Goal: Task Accomplishment & Management: Manage account settings

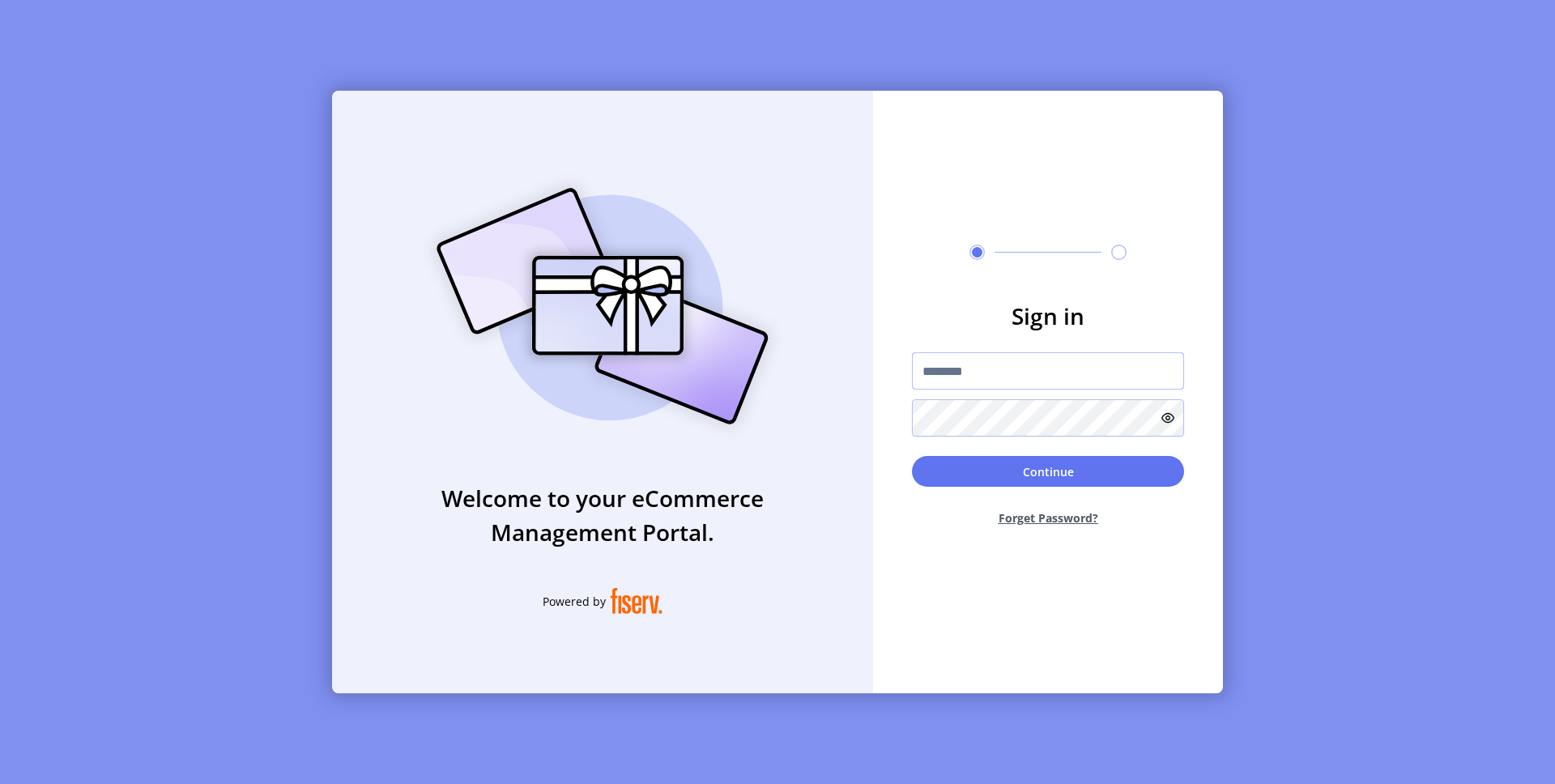
click at [976, 384] on input "text" at bounding box center [1048, 371] width 272 height 37
type input "**********"
click at [1050, 468] on button "Continue" at bounding box center [1048, 471] width 272 height 30
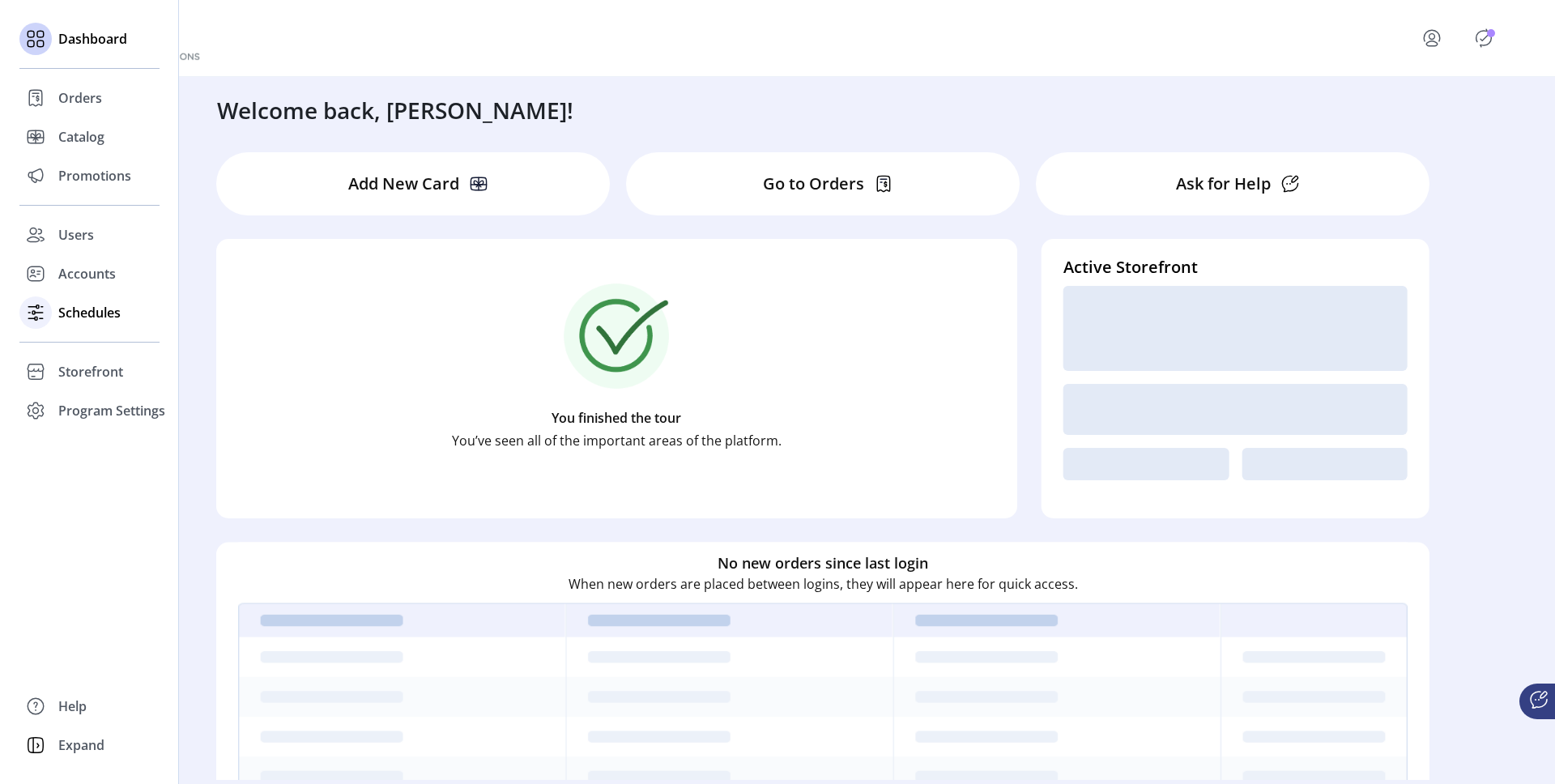
click at [70, 321] on span "Schedules" at bounding box center [90, 313] width 62 height 20
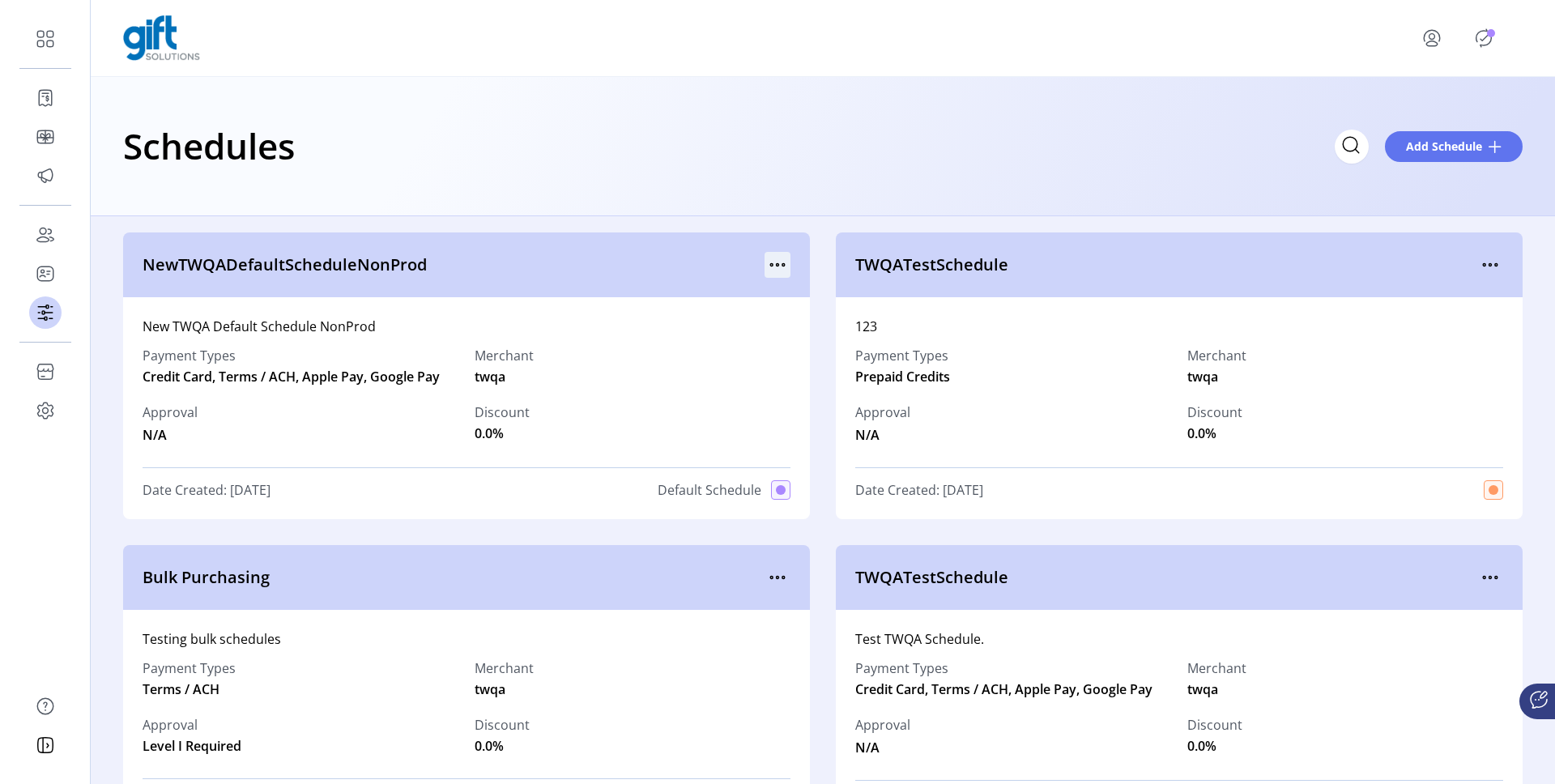
click at [774, 260] on icon "menu" at bounding box center [778, 265] width 26 height 26
click at [808, 319] on span "Edit Details" at bounding box center [842, 322] width 135 height 13
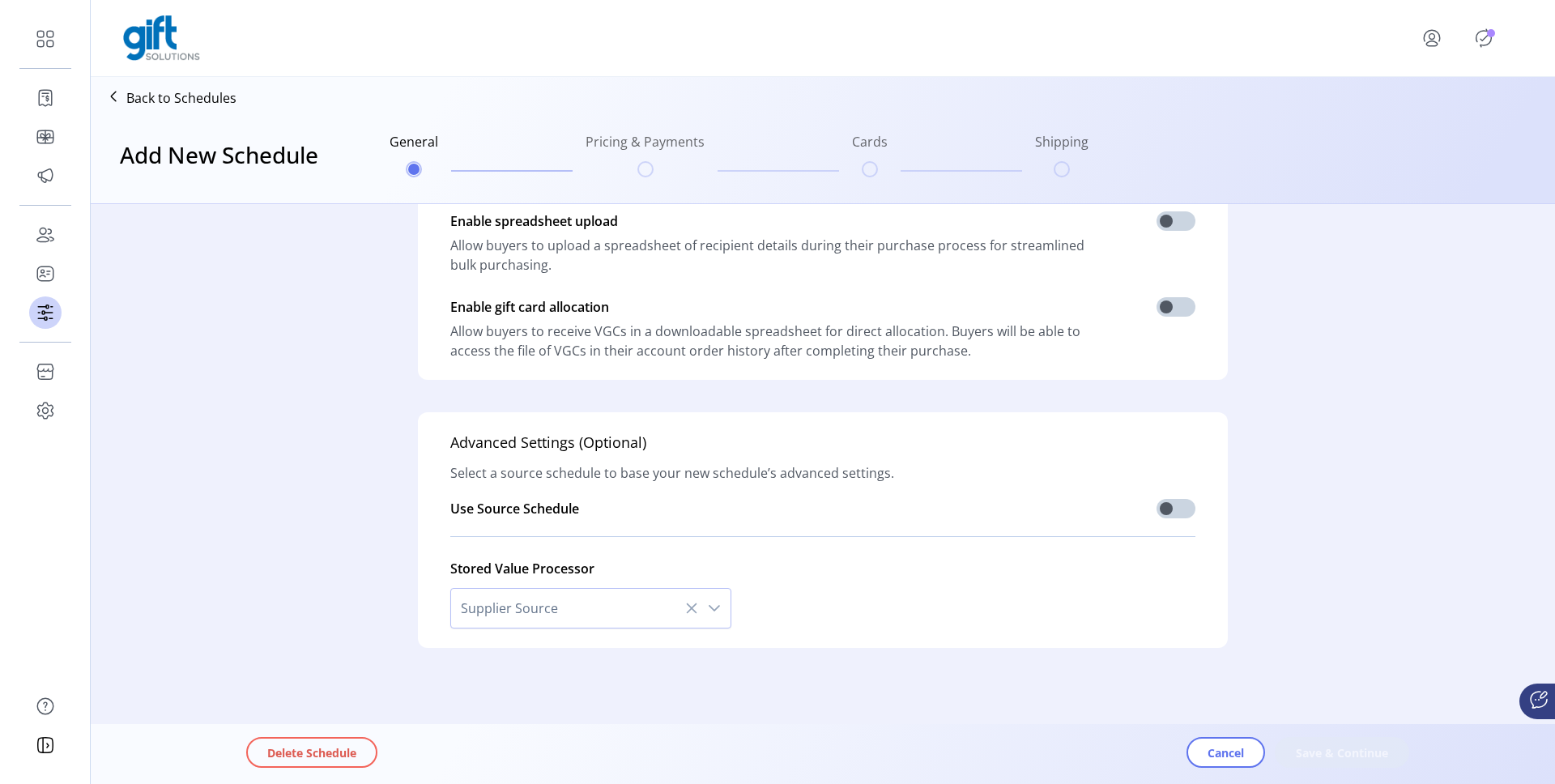
scroll to position [69, 0]
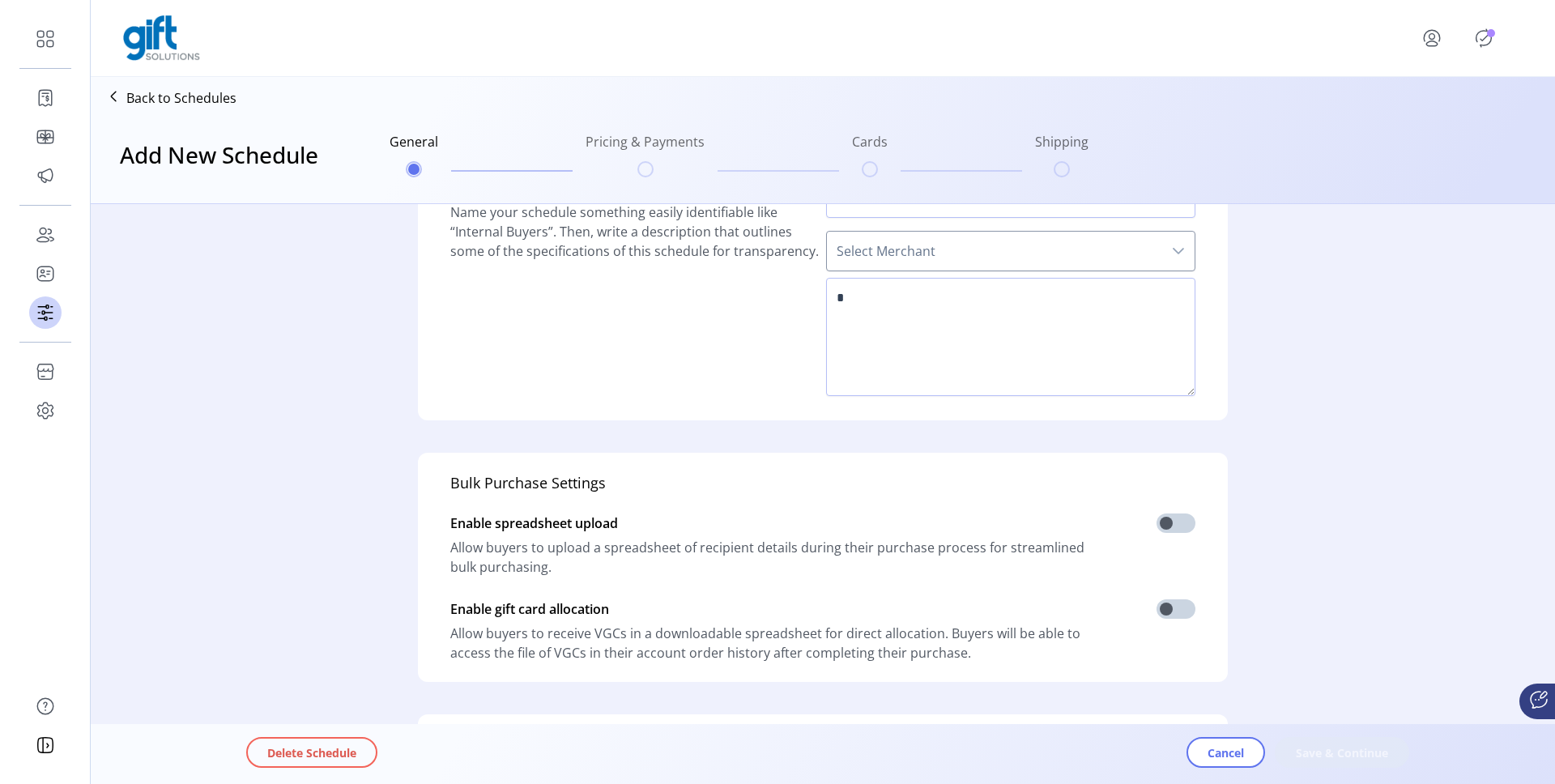
type input "**********"
type textarea "**********"
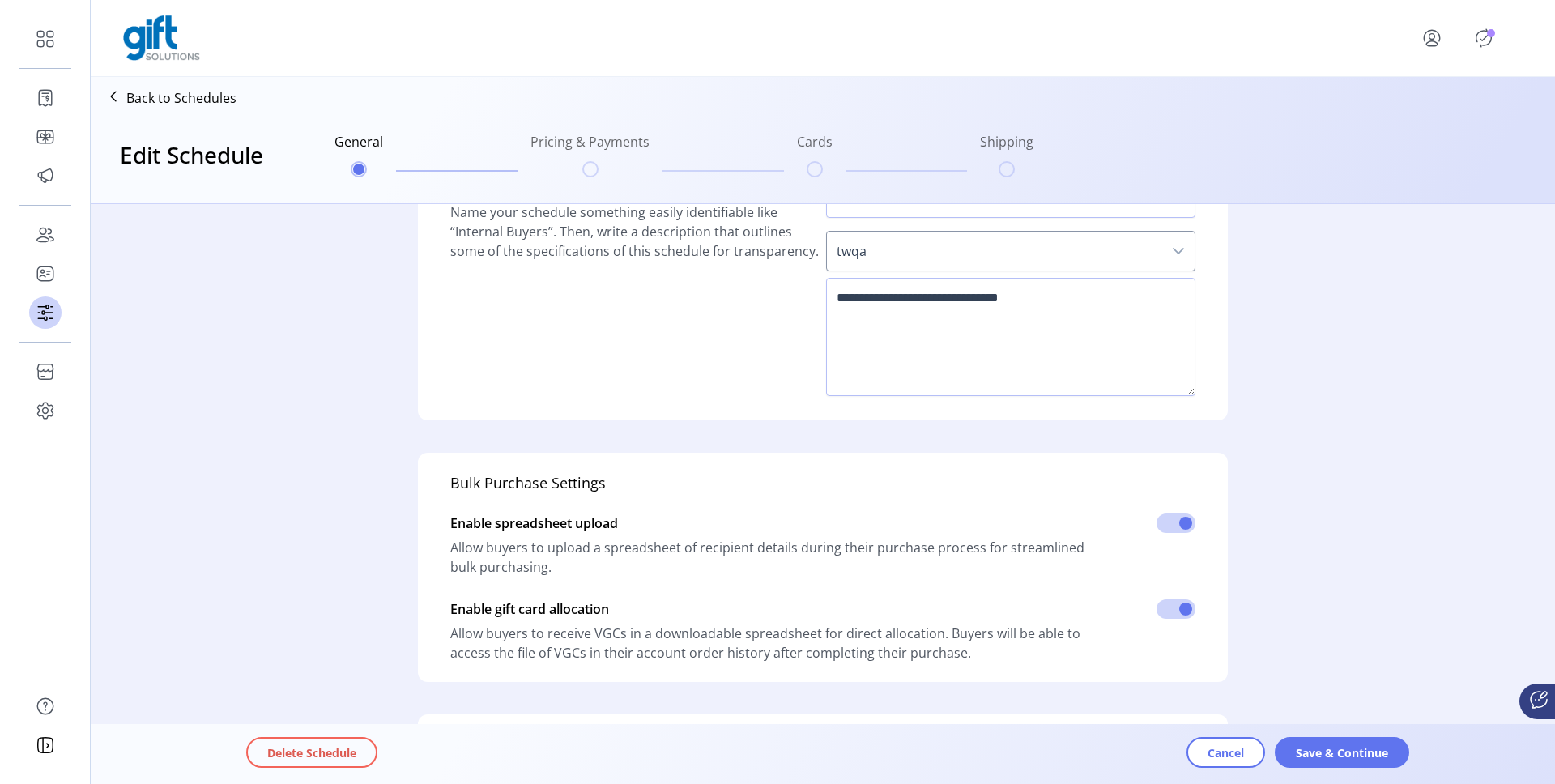
scroll to position [0, 0]
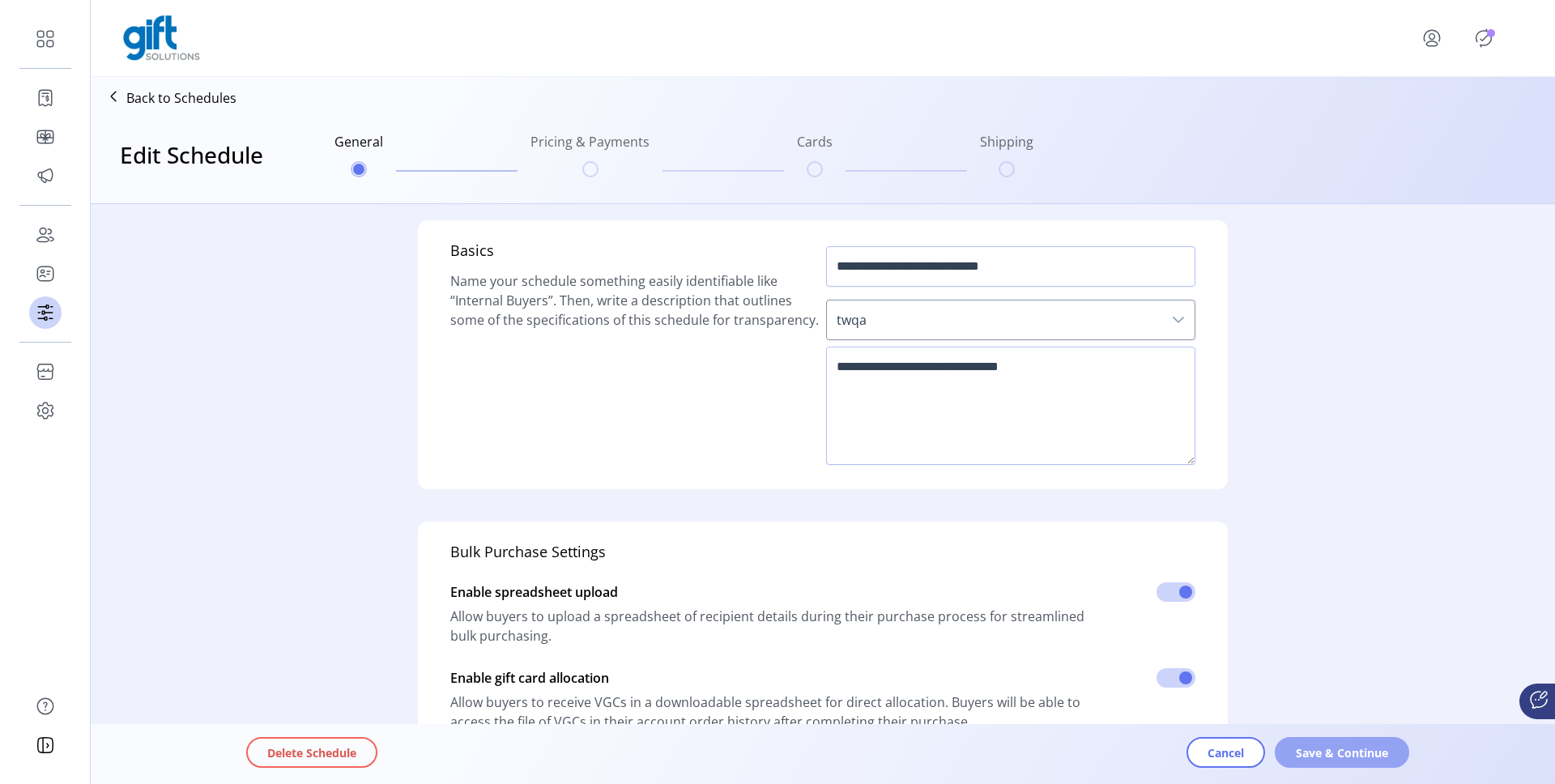
click at [1338, 748] on span "Save & Continue" at bounding box center [1342, 753] width 92 height 17
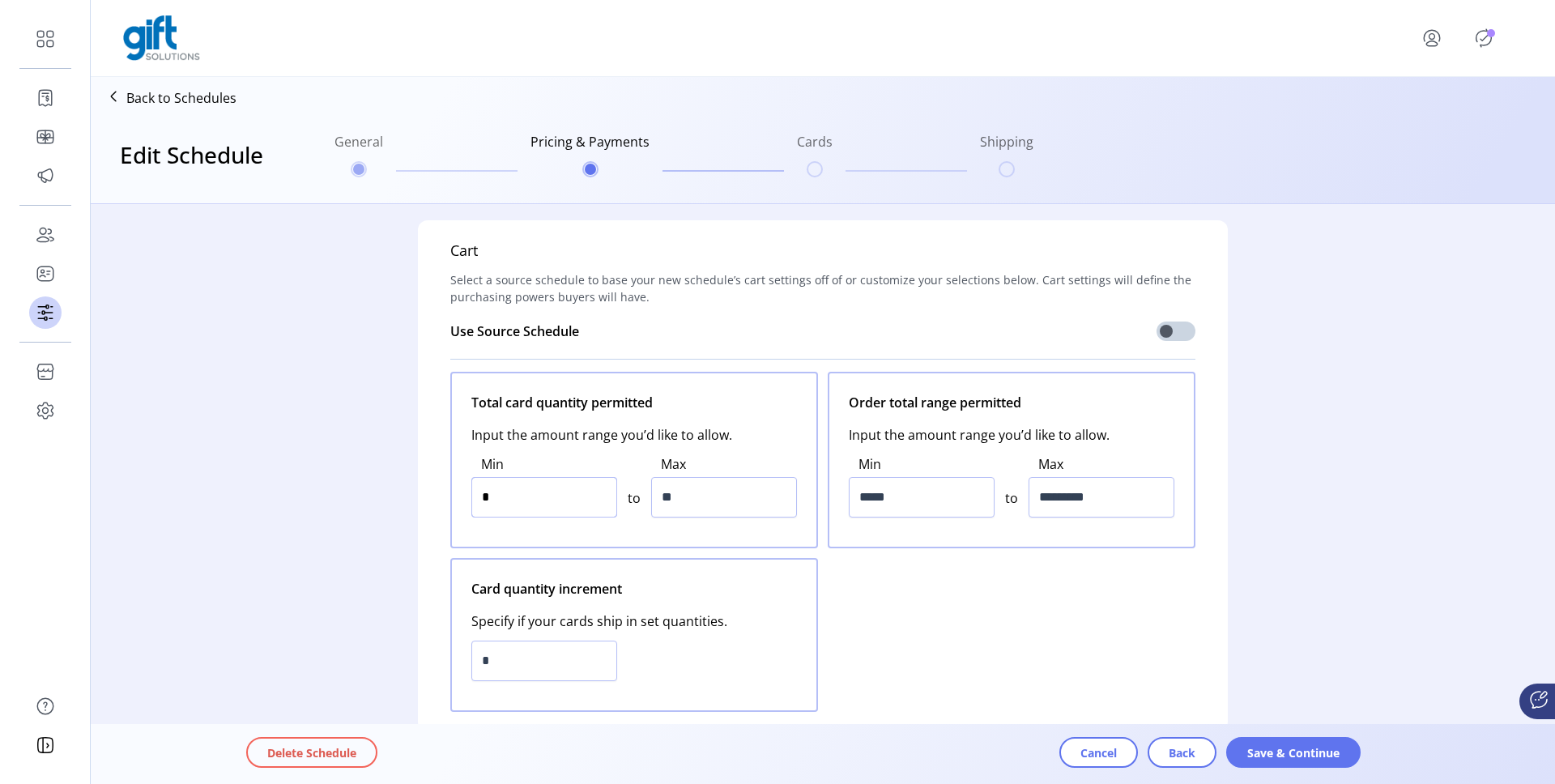
drag, startPoint x: 512, startPoint y: 501, endPoint x: 446, endPoint y: 501, distance: 66.0
click at [450, 501] on div "Total card quantity permitted Input the amount range you’d like to allow. Min *…" at bounding box center [634, 459] width 367 height 177
type input "*"
drag, startPoint x: 892, startPoint y: 505, endPoint x: 773, endPoint y: 503, distance: 119.0
click at [773, 503] on div "Total card quantity permitted Input the amount range you’d like to allow. Min *…" at bounding box center [823, 542] width 745 height 340
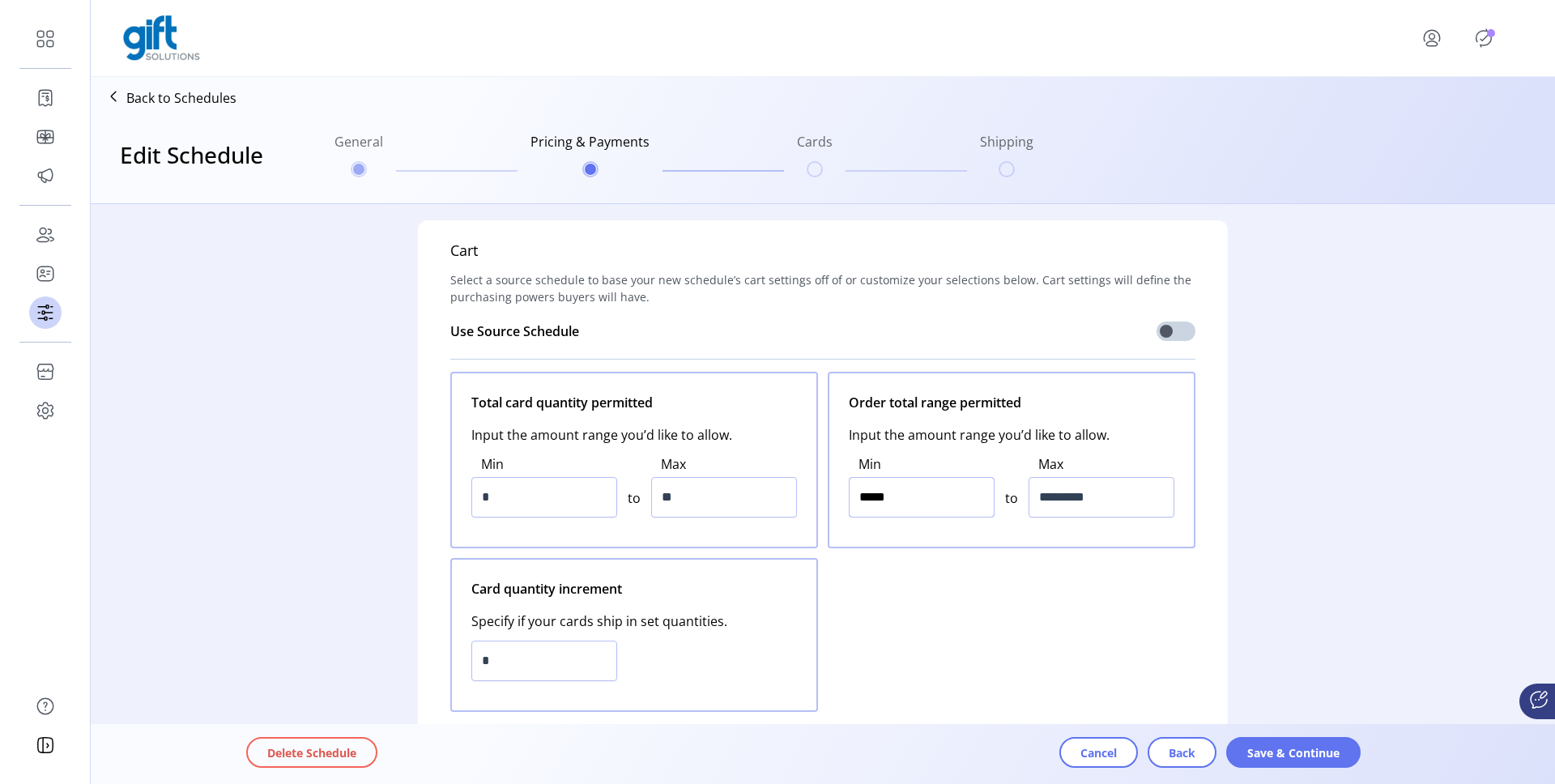
type input "*****"
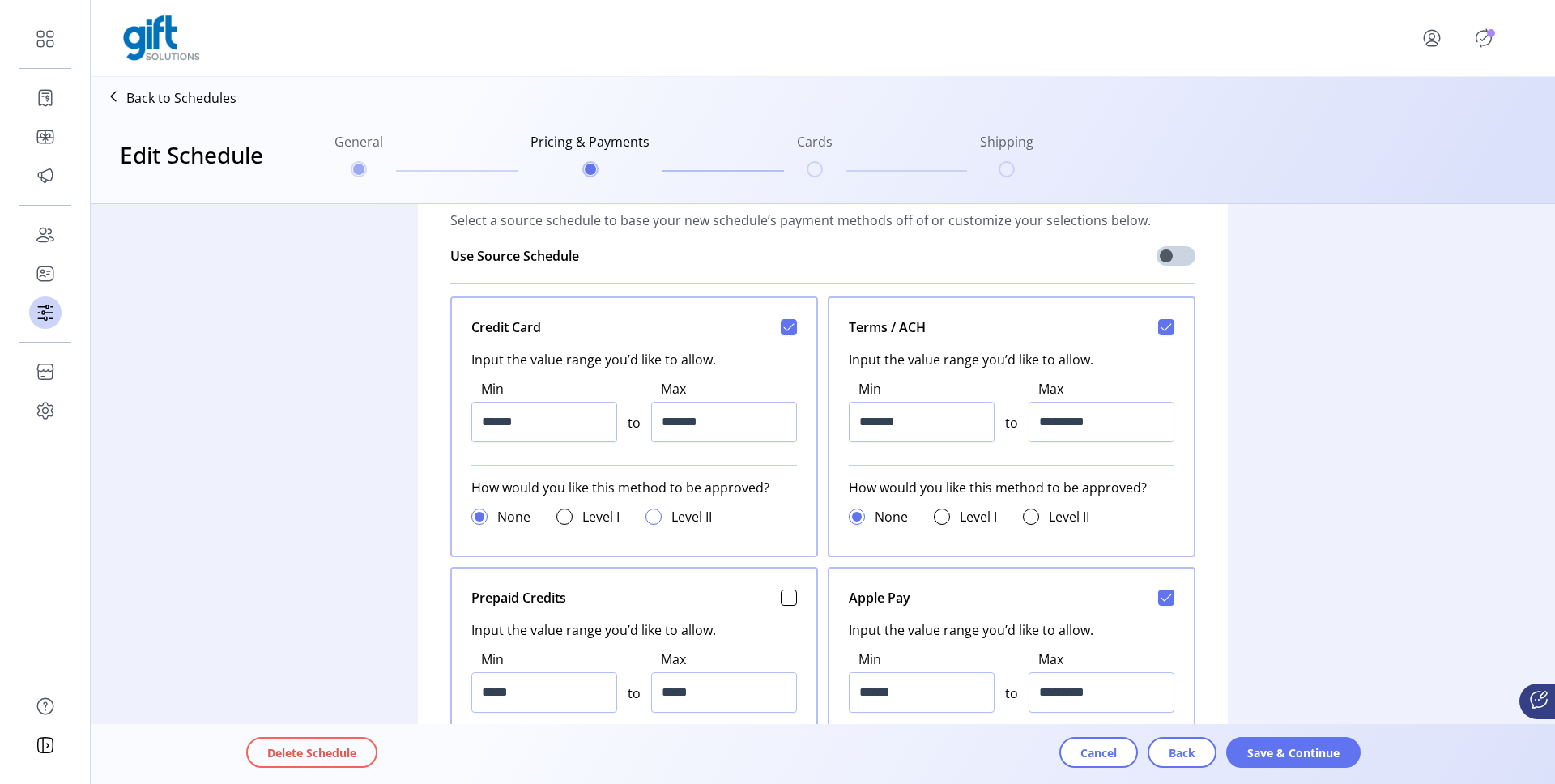
scroll to position [605, 0]
drag, startPoint x: 529, startPoint y: 422, endPoint x: 456, endPoint y: 421, distance: 73.0
click at [456, 421] on div "Credit Card Input the value range you’d like to allow. Min ****** to Max ******…" at bounding box center [634, 426] width 367 height 261
type input "*****"
click at [562, 462] on p-divider at bounding box center [634, 464] width 325 height 26
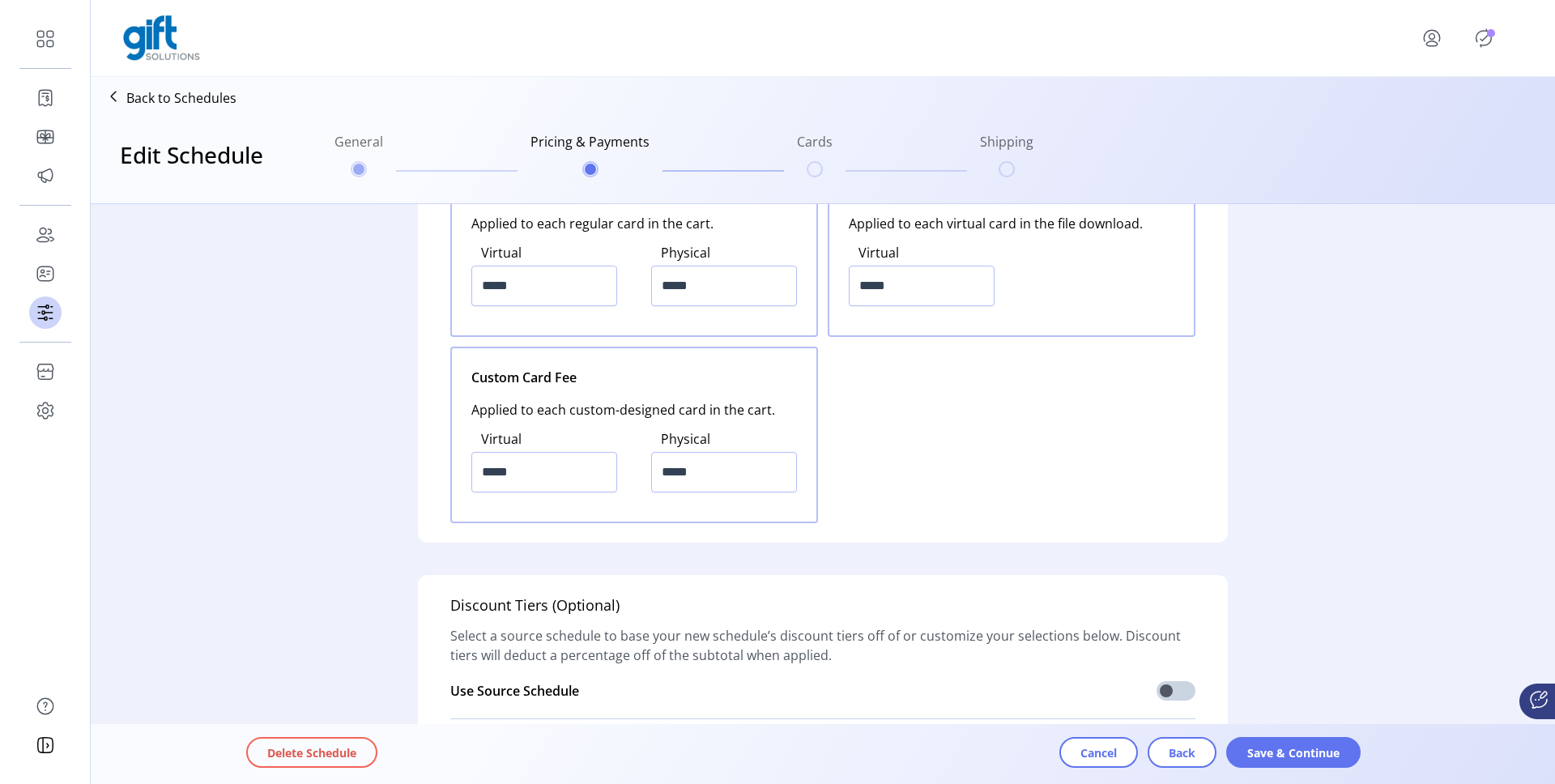
scroll to position [2050, 0]
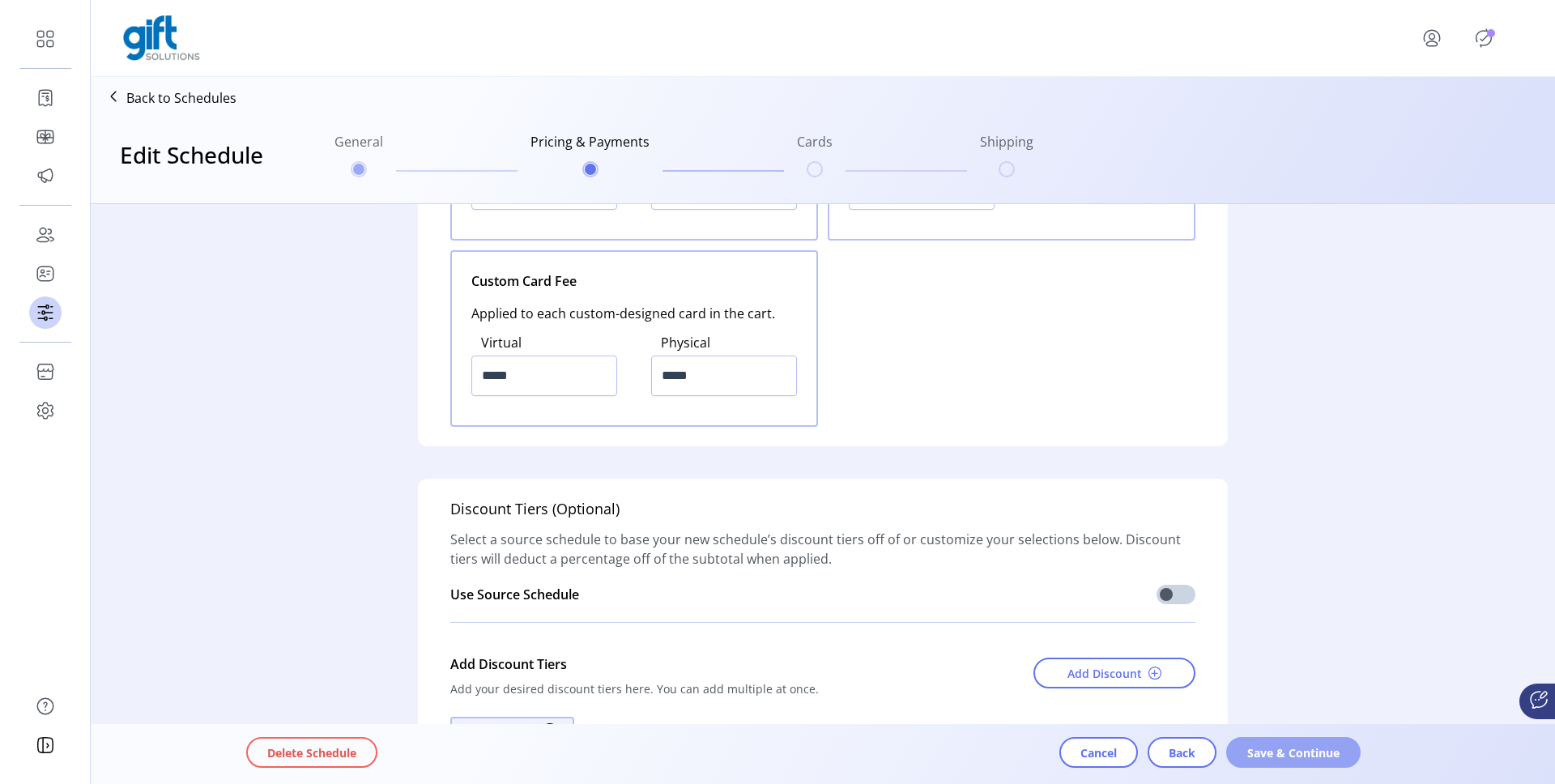
click at [1303, 761] on button "Save & Continue" at bounding box center [1294, 752] width 135 height 30
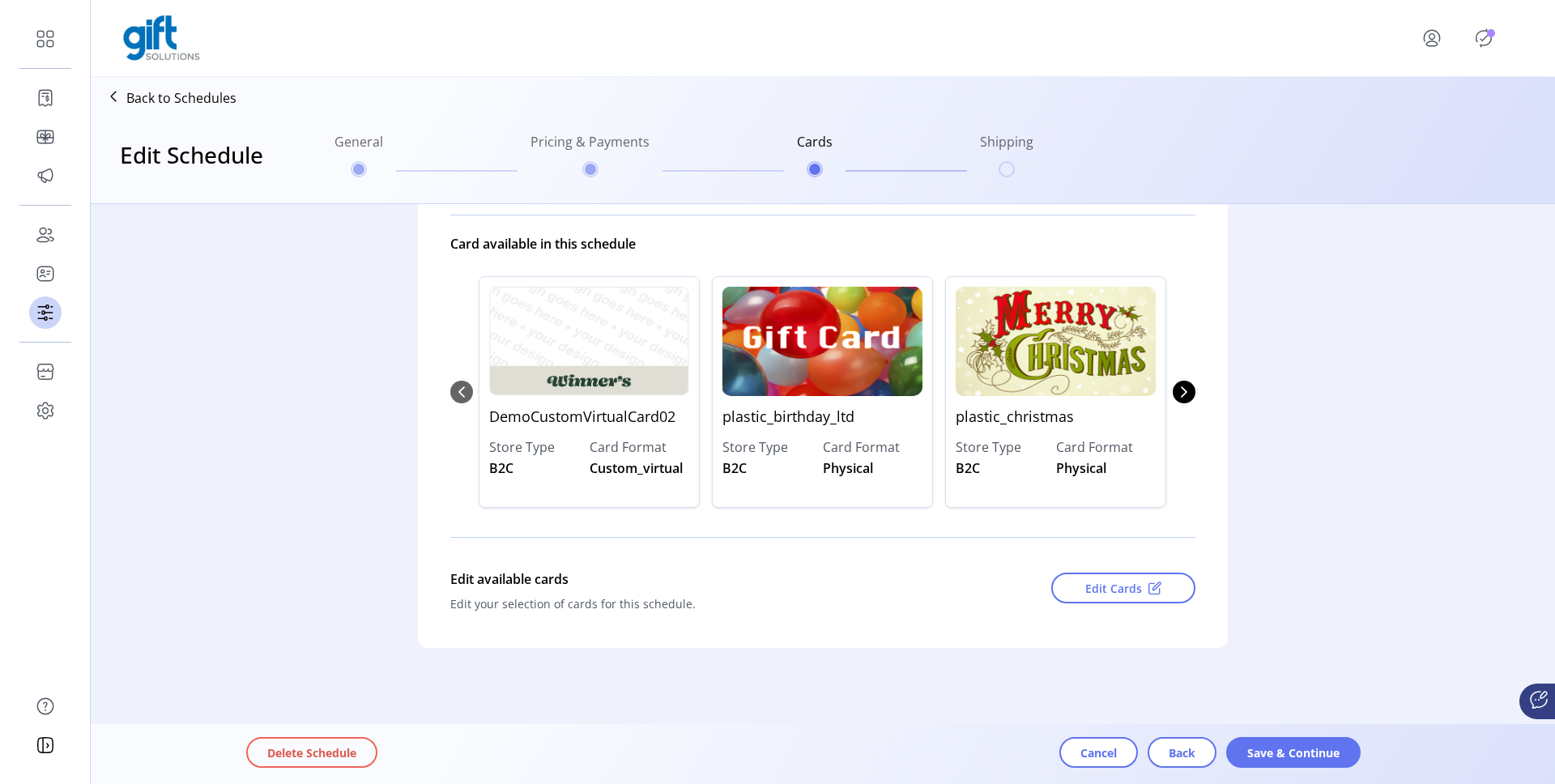
scroll to position [145, 0]
click at [1302, 749] on span "Save & Continue" at bounding box center [1293, 753] width 92 height 17
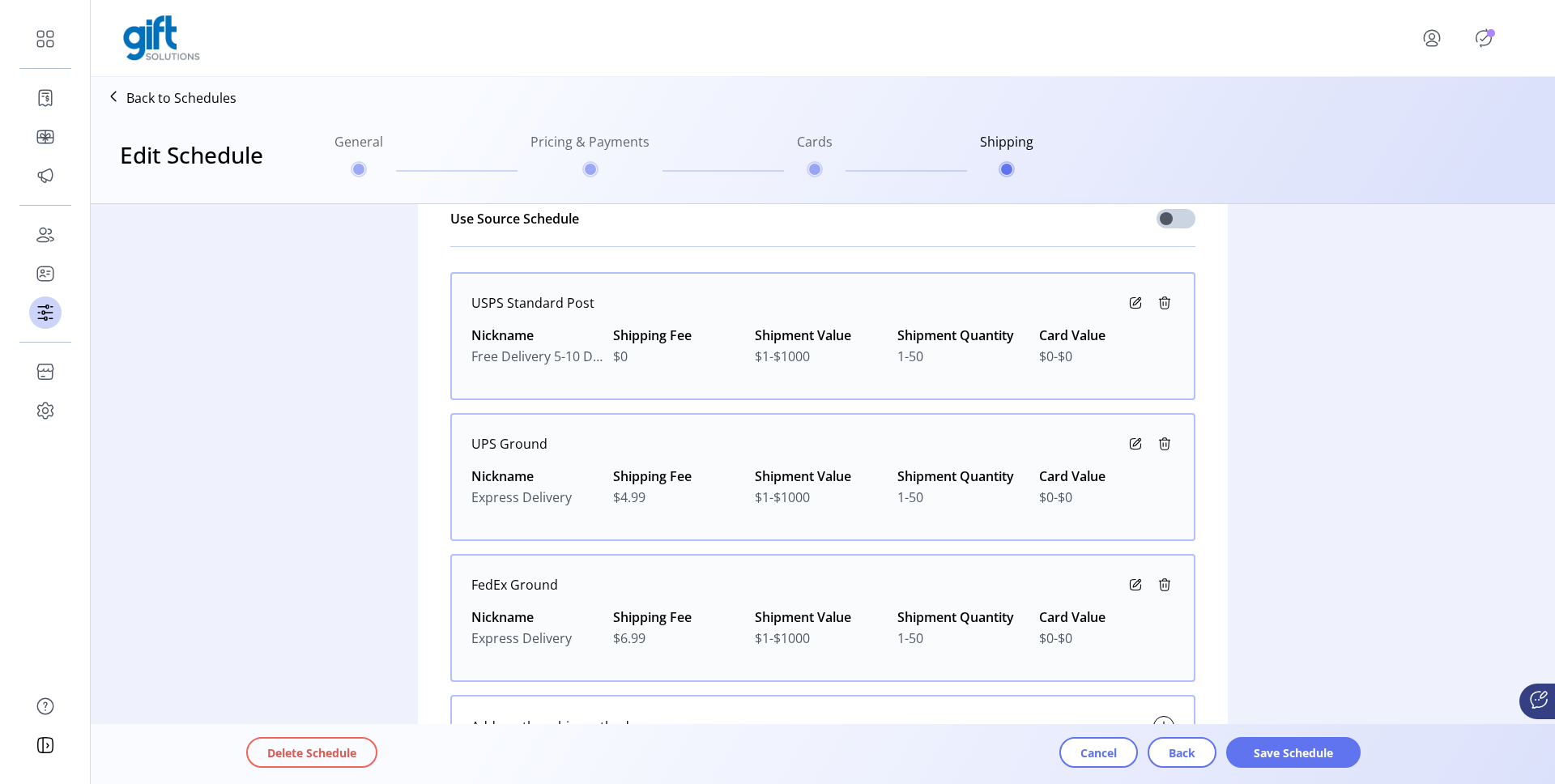
click at [1302, 749] on span "Save Schedule" at bounding box center [1293, 753] width 92 height 17
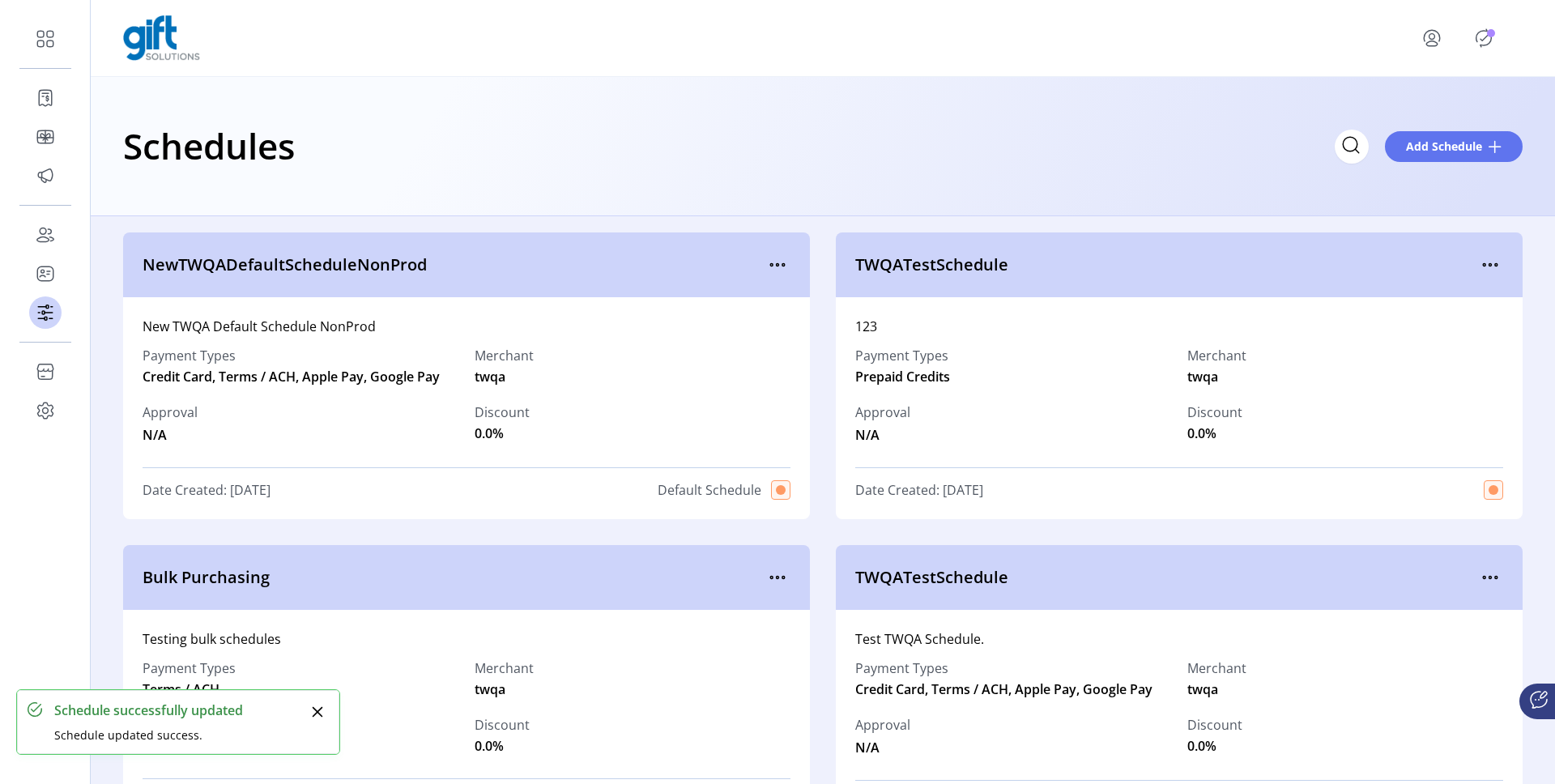
click at [1486, 35] on icon "Publisher Panel" at bounding box center [1483, 39] width 26 height 26
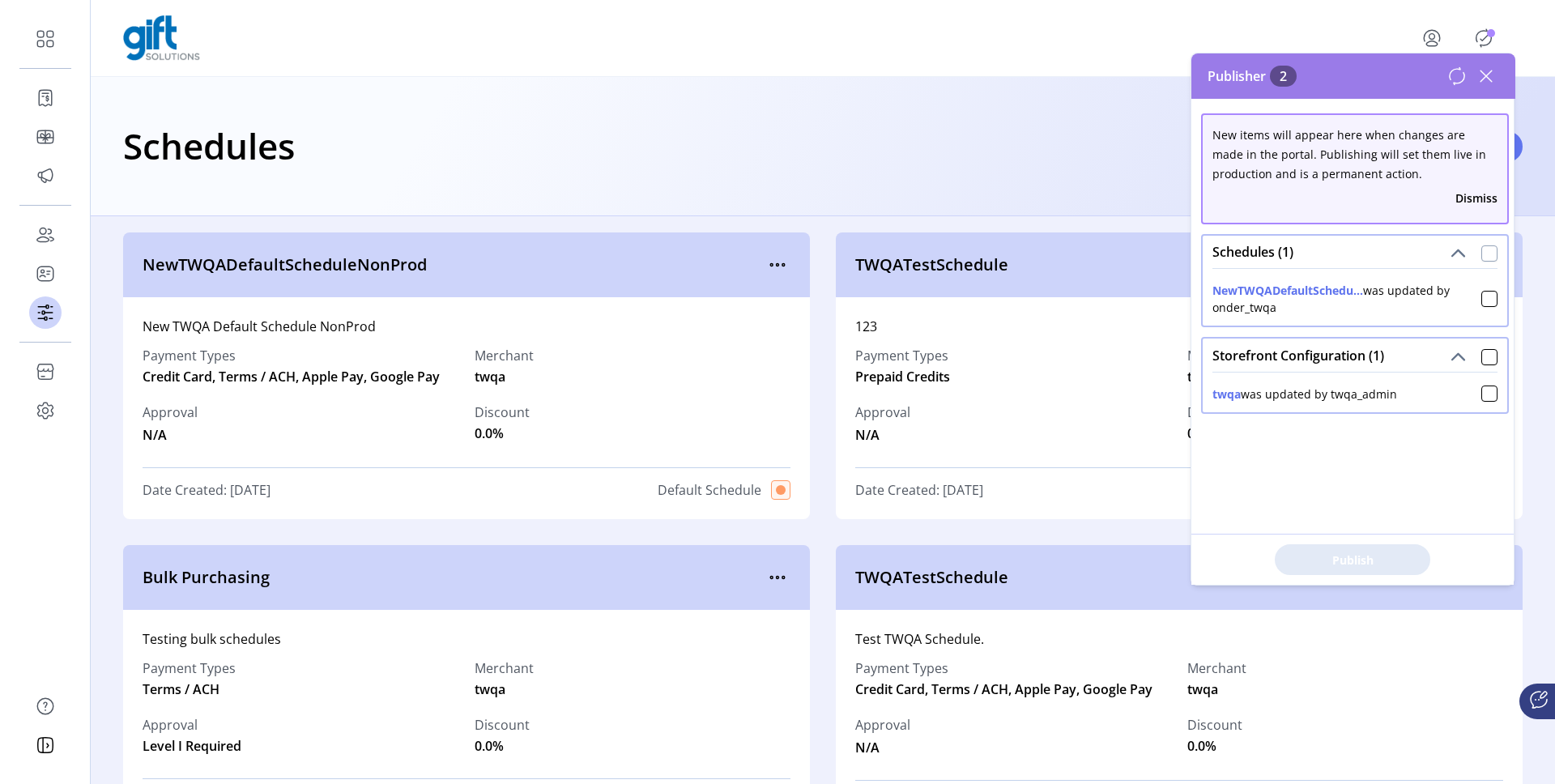
click at [1482, 255] on div at bounding box center [1489, 254] width 16 height 16
click at [1484, 356] on div at bounding box center [1489, 357] width 16 height 16
click at [1355, 546] on button "Publish 2 Items" at bounding box center [1352, 559] width 155 height 30
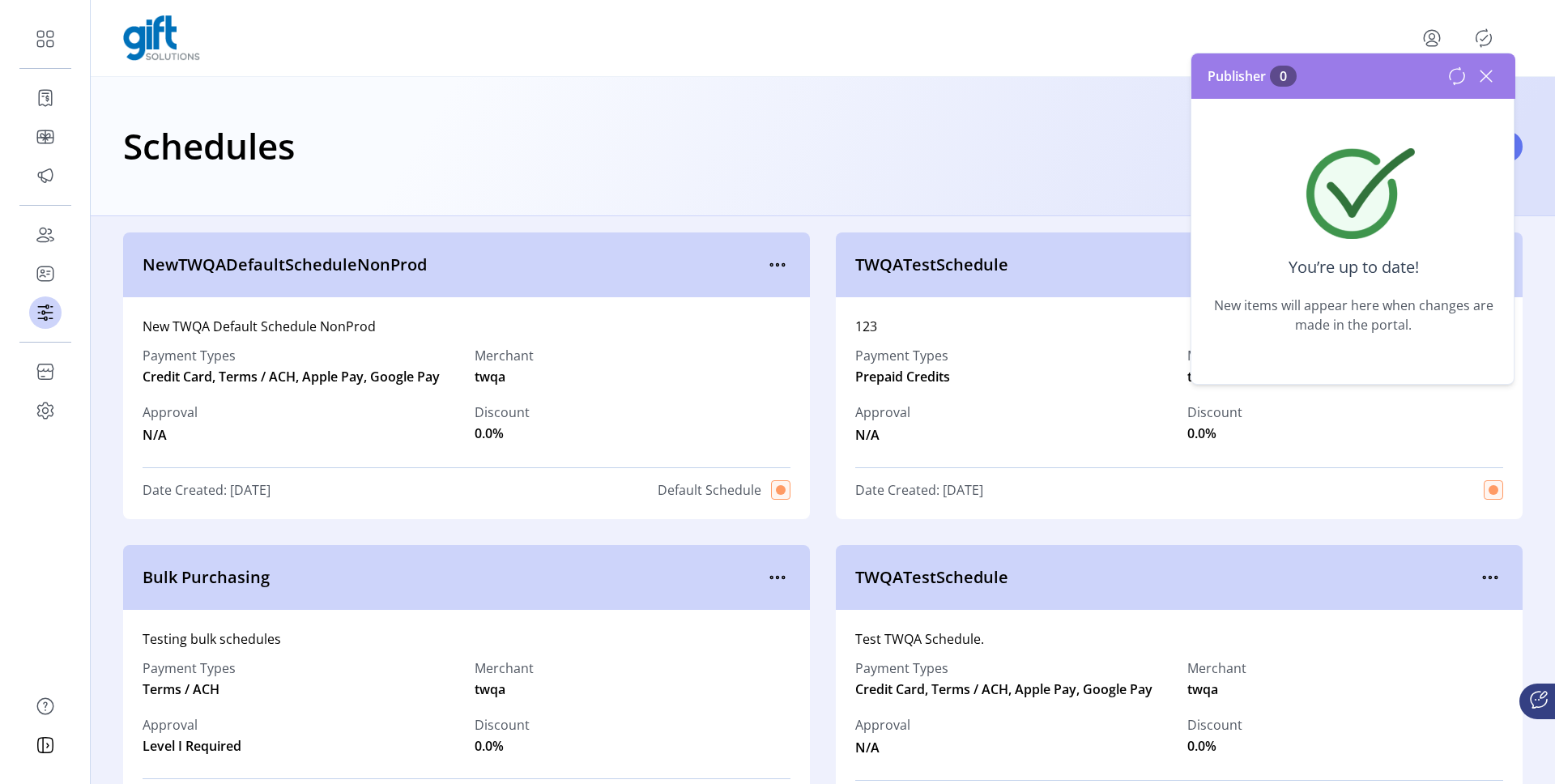
click at [1489, 78] on icon at bounding box center [1486, 76] width 26 height 26
